Goal: Transaction & Acquisition: Purchase product/service

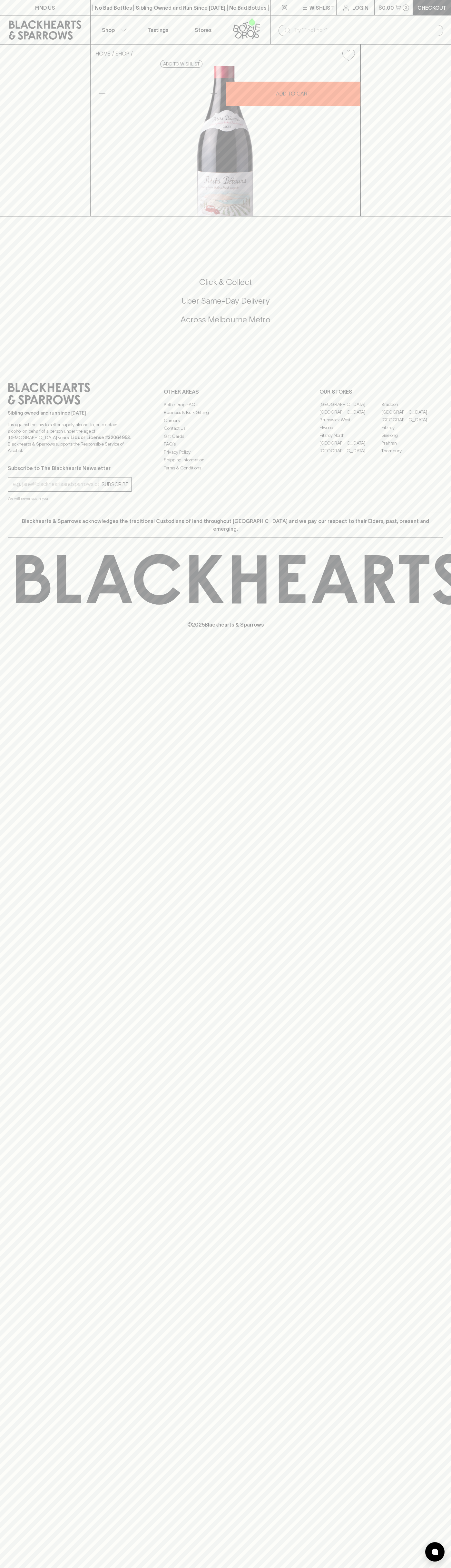
click at [230, 23] on icon at bounding box center [247, 29] width 37 height 21
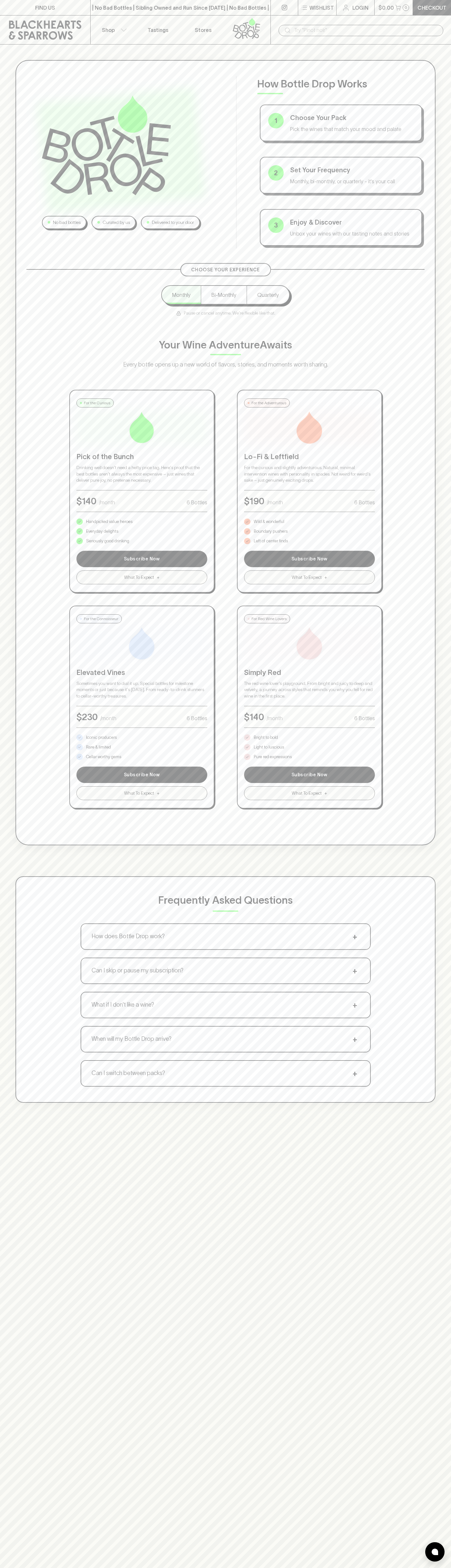
click at [423, 457] on div "No bad bottles Curated by us Delivered to your door How Bottle Drop Works 1 Cho…" at bounding box center [226, 453] width 420 height 786
click at [2, 1567] on html "FIND US | No Bad Bottles | Sibling Owned and Run Since 2006 | No Bad Bottles | …" at bounding box center [226, 1013] width 451 height 2027
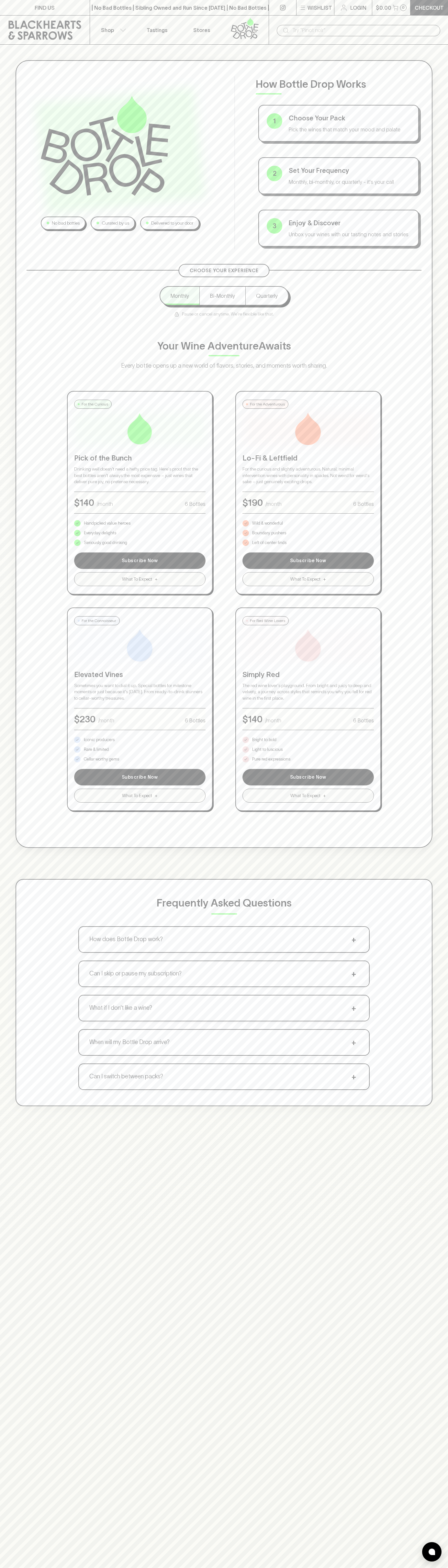
click at [23, 953] on div "Frequently Asked Questions How does Bottle Drop work? + Choose your pack, set y…" at bounding box center [224, 992] width 417 height 227
